Goal: Task Accomplishment & Management: Manage account settings

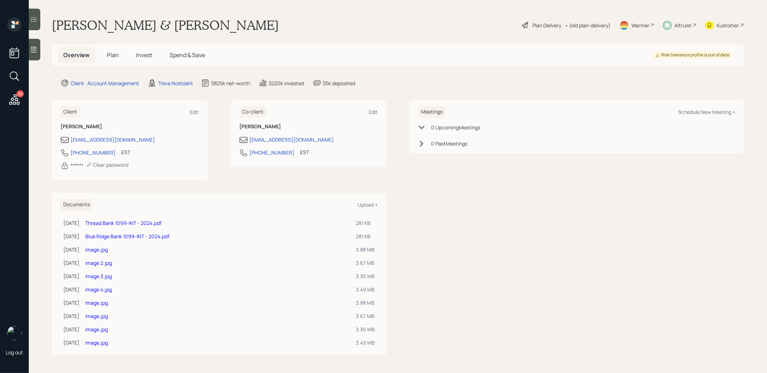
click at [145, 57] on span "Invest" at bounding box center [144, 55] width 16 height 8
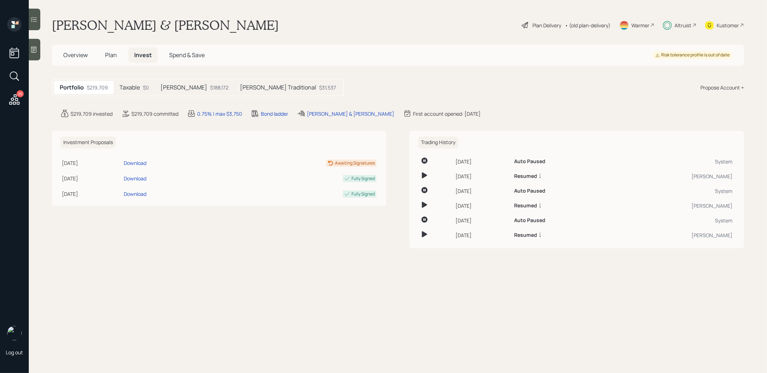
click at [200, 90] on h5 "[PERSON_NAME]" at bounding box center [183, 87] width 47 height 7
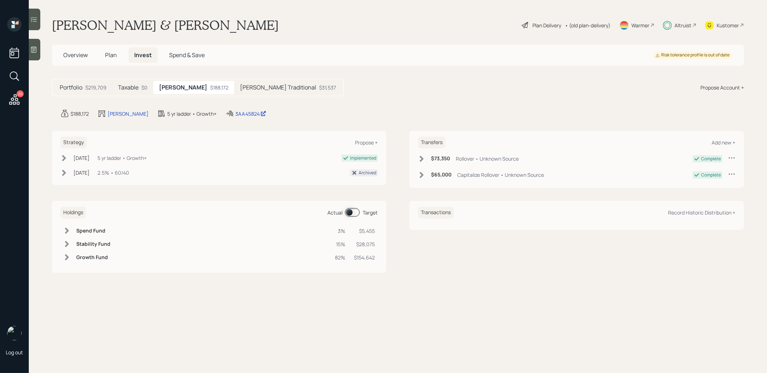
click at [107, 53] on span "Plan" at bounding box center [111, 55] width 12 height 8
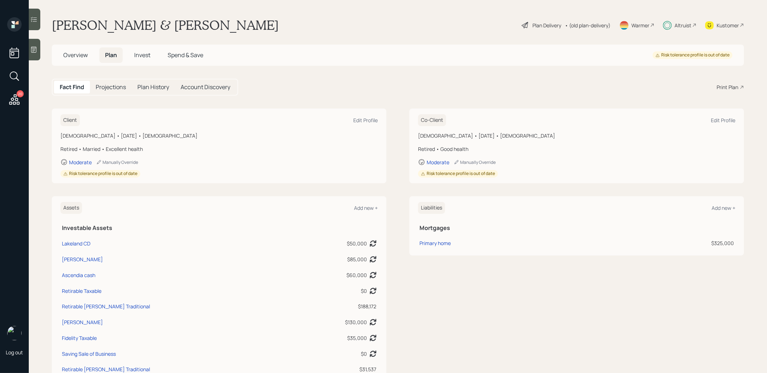
click at [147, 55] on span "Invest" at bounding box center [142, 55] width 16 height 8
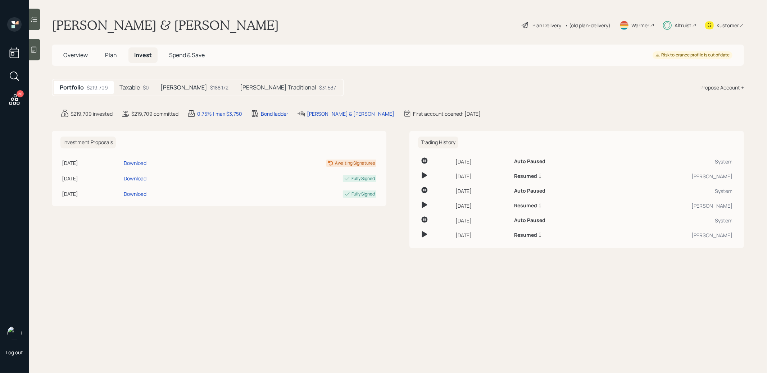
click at [269, 86] on h5 "Dennis Traditional" at bounding box center [278, 87] width 76 height 7
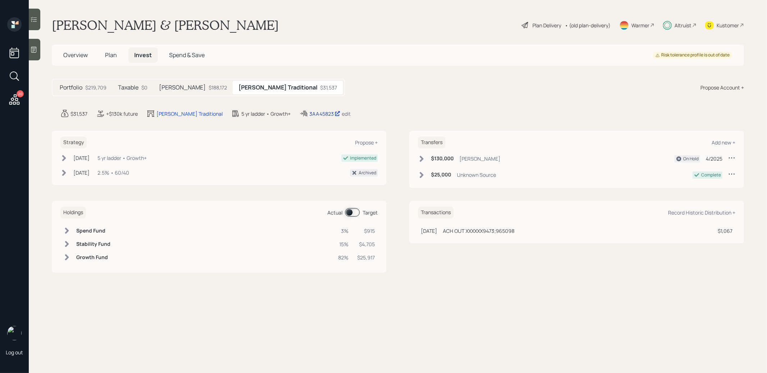
click at [309, 113] on div "3AA45823" at bounding box center [324, 114] width 31 height 8
click at [309, 112] on div "3AA45823" at bounding box center [324, 114] width 31 height 8
click at [183, 55] on span "Spend & Save" at bounding box center [187, 55] width 36 height 8
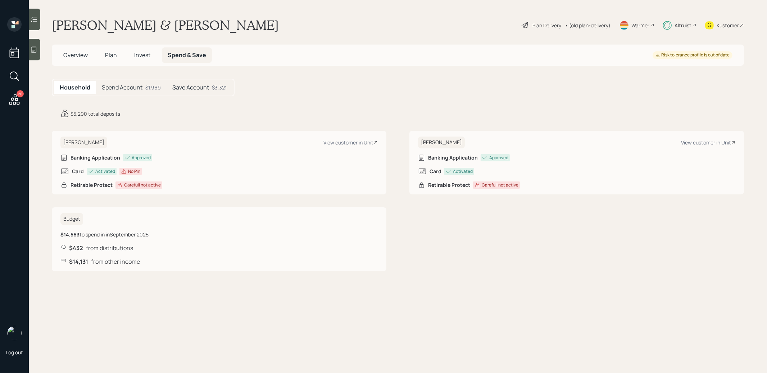
click at [124, 86] on h5 "Spend Account" at bounding box center [122, 87] width 41 height 7
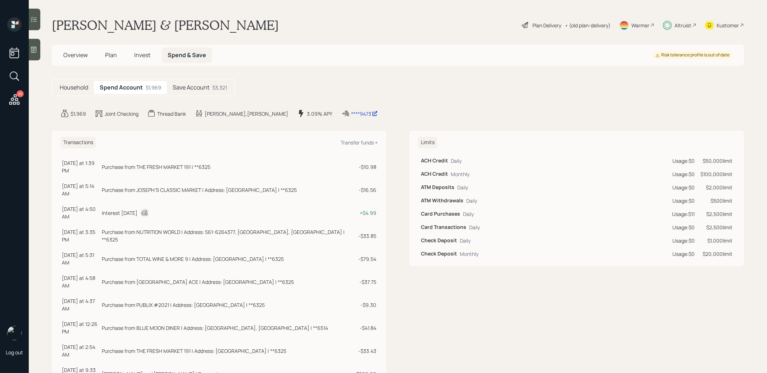
click at [197, 91] on h5 "Save Account" at bounding box center [191, 87] width 37 height 7
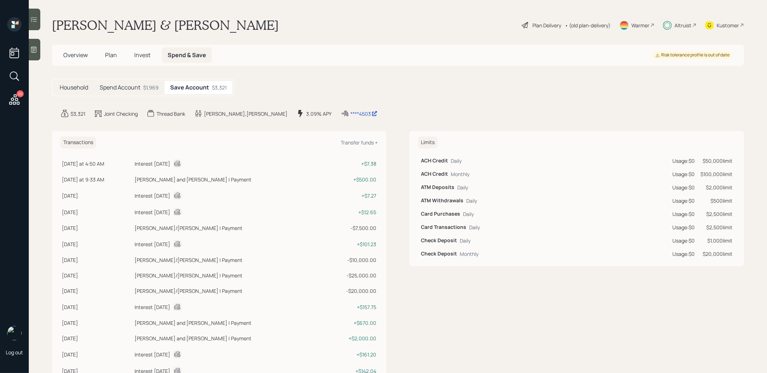
click at [107, 53] on span "Plan" at bounding box center [111, 55] width 12 height 8
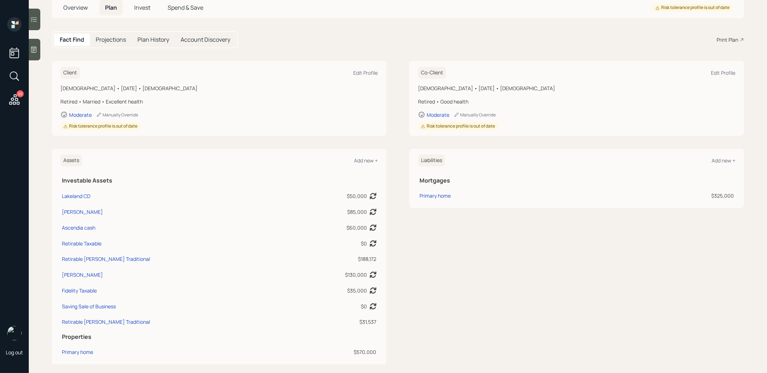
scroll to position [48, 0]
click at [78, 306] on div "Saving Sale of Business" at bounding box center [89, 306] width 54 height 8
select select "cash"
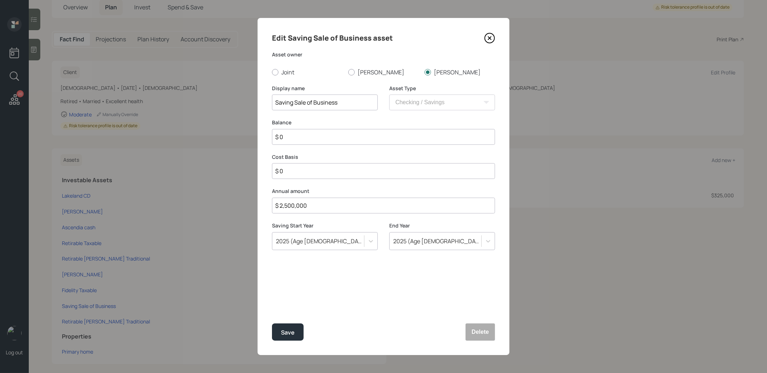
click at [491, 39] on icon at bounding box center [489, 38] width 3 height 3
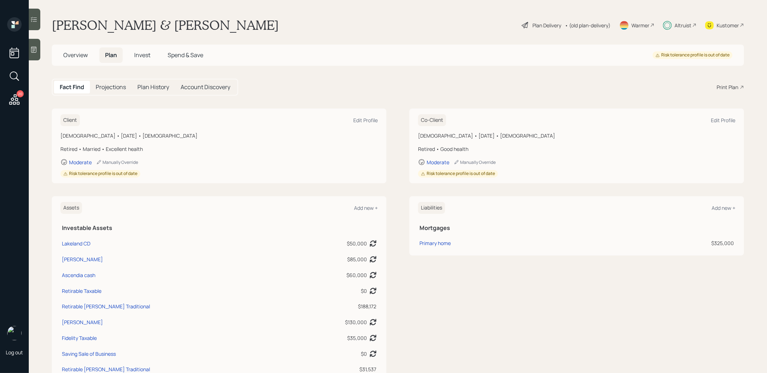
click at [142, 54] on span "Invest" at bounding box center [142, 55] width 16 height 8
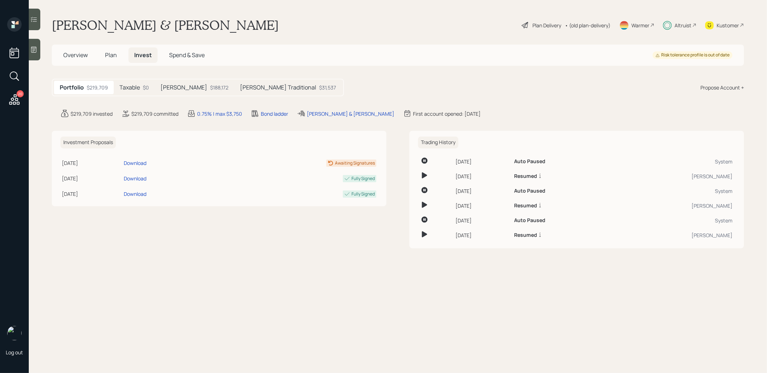
click at [274, 88] on h5 "Dennis Traditional" at bounding box center [278, 87] width 76 height 7
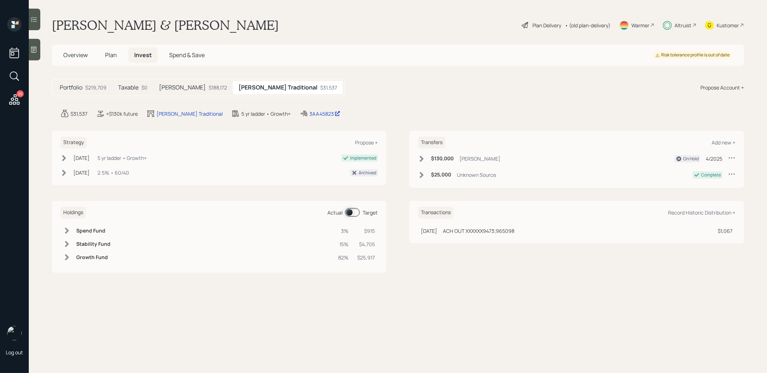
click at [350, 212] on span at bounding box center [352, 212] width 15 height 9
click at [522, 24] on icon at bounding box center [525, 25] width 9 height 9
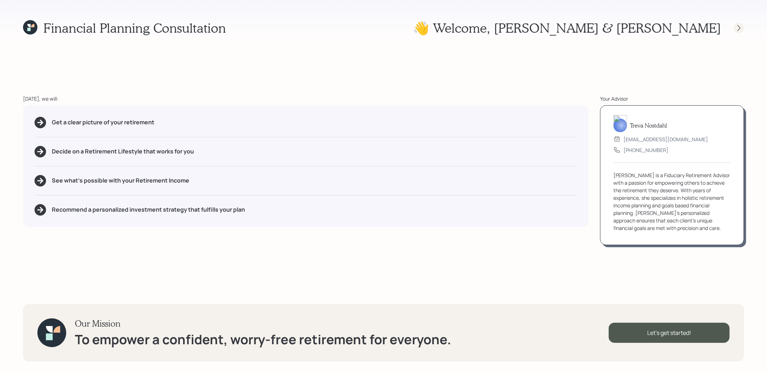
click at [739, 27] on icon at bounding box center [738, 27] width 7 height 7
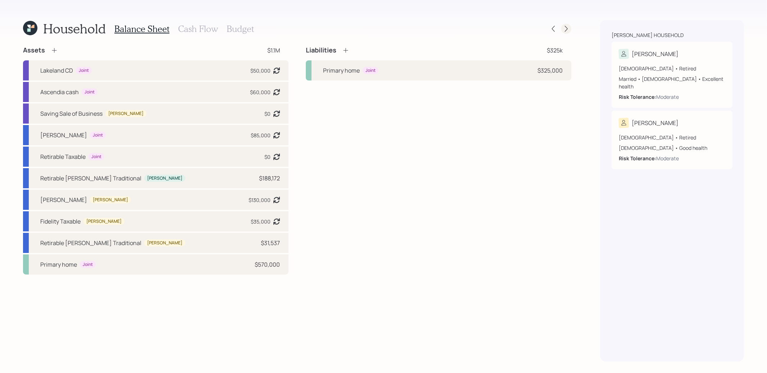
click at [566, 27] on icon at bounding box center [566, 29] width 3 height 6
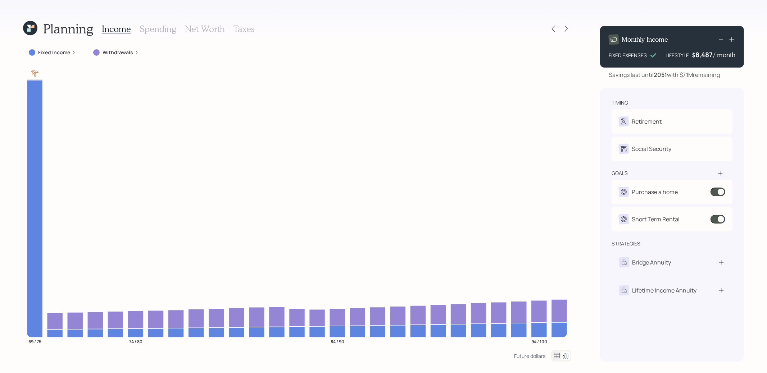
click at [103, 51] on label "Withdrawals" at bounding box center [118, 52] width 31 height 7
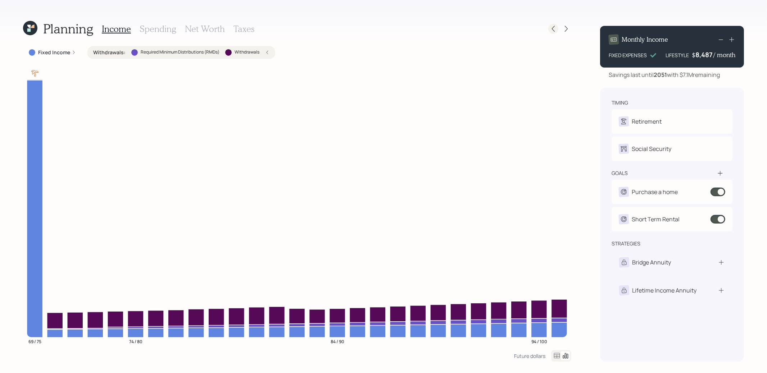
click at [552, 29] on icon at bounding box center [553, 28] width 7 height 7
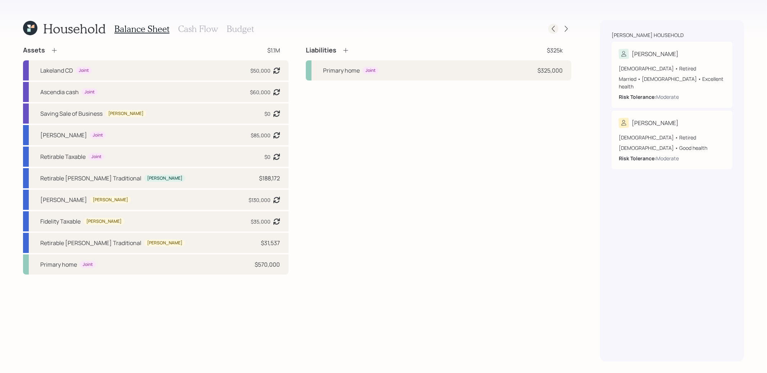
click at [554, 31] on icon at bounding box center [553, 29] width 3 height 6
